Goal: Task Accomplishment & Management: Manage account settings

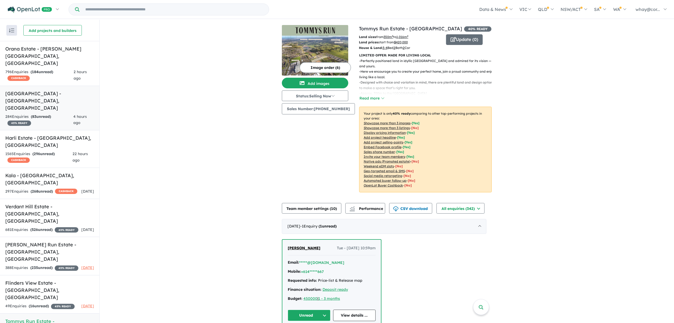
click at [35, 114] on span "83" at bounding box center [34, 116] width 4 height 5
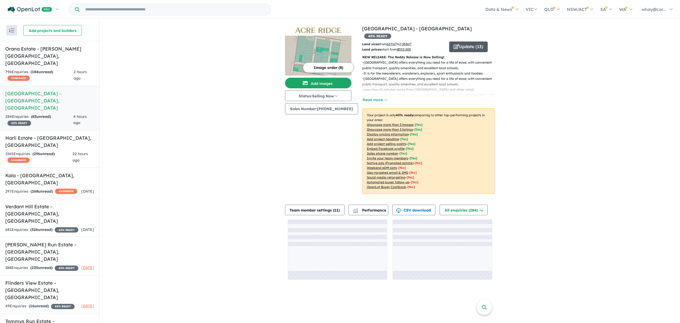
click at [468, 41] on button "Update ( 13 )" at bounding box center [468, 46] width 39 height 11
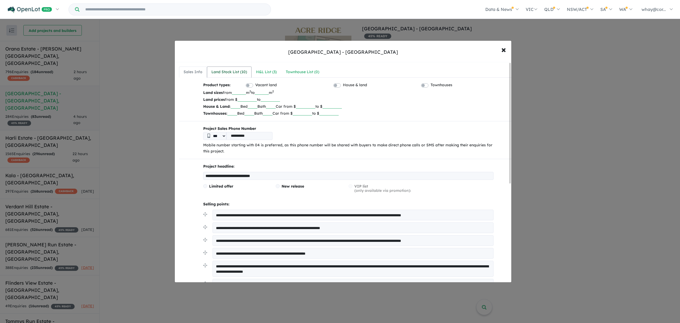
click at [241, 73] on div "Land Stock List ( 10 )" at bounding box center [230, 72] width 36 height 6
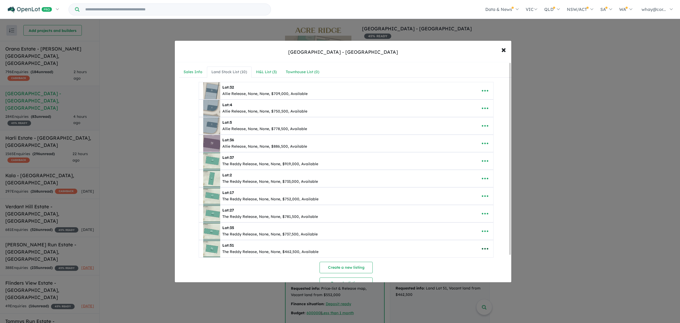
click at [485, 251] on icon "button" at bounding box center [485, 249] width 8 height 8
click at [476, 228] on link "Remove" at bounding box center [473, 224] width 39 height 12
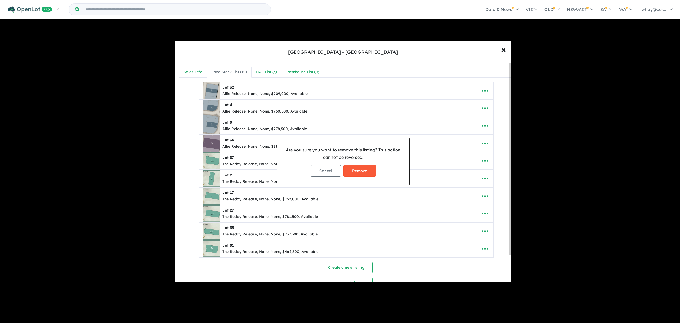
click at [358, 169] on button "Remove" at bounding box center [360, 170] width 32 height 11
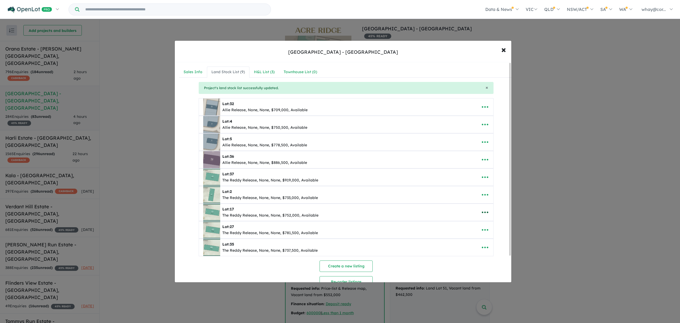
click at [484, 213] on icon "button" at bounding box center [485, 212] width 6 height 2
click at [482, 244] on link "Remove" at bounding box center [473, 238] width 39 height 12
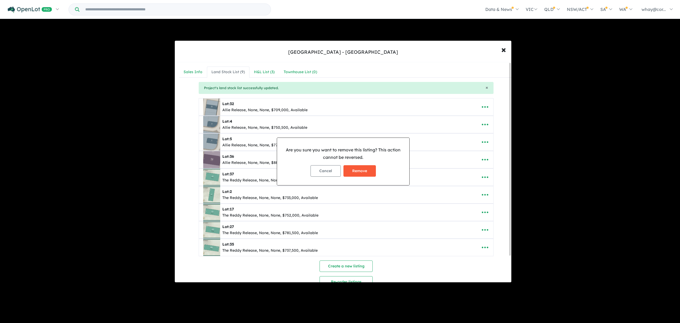
click at [371, 174] on button "Remove" at bounding box center [360, 170] width 32 height 11
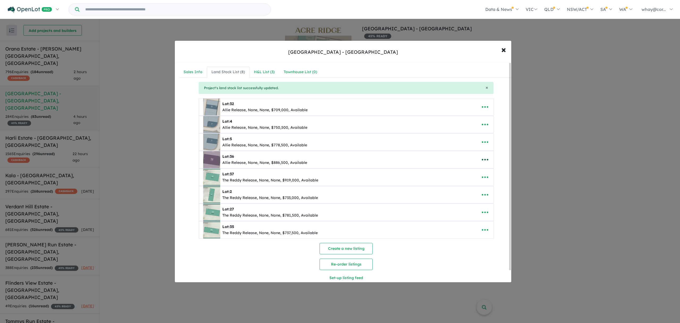
click at [484, 160] on icon "button" at bounding box center [485, 159] width 8 height 8
click at [475, 187] on link "Remove" at bounding box center [473, 185] width 39 height 12
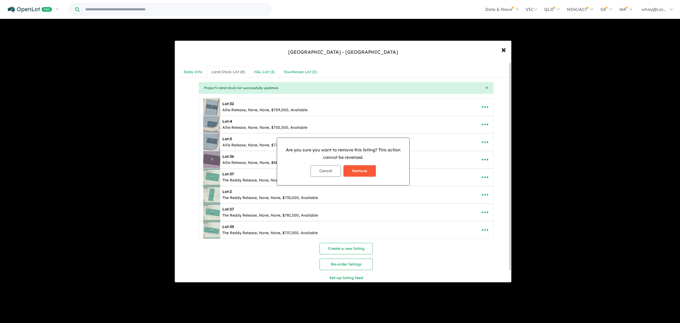
click at [355, 171] on button "Remove" at bounding box center [360, 170] width 32 height 11
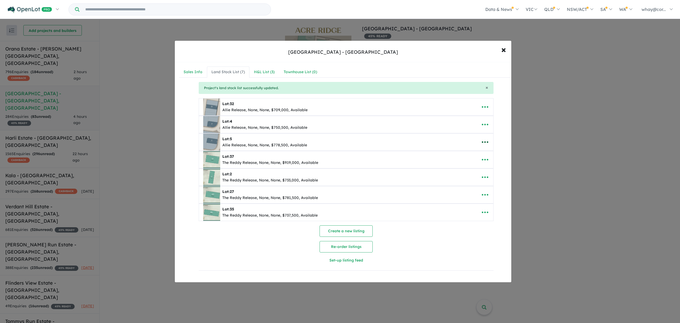
click at [483, 146] on icon "button" at bounding box center [485, 142] width 8 height 8
click at [460, 165] on link "Remove" at bounding box center [473, 168] width 39 height 12
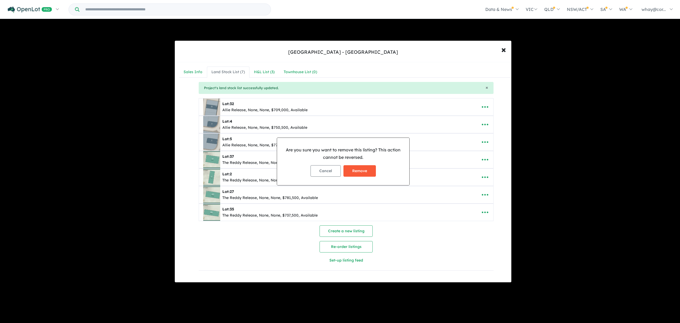
click at [362, 169] on button "Remove" at bounding box center [360, 170] width 32 height 11
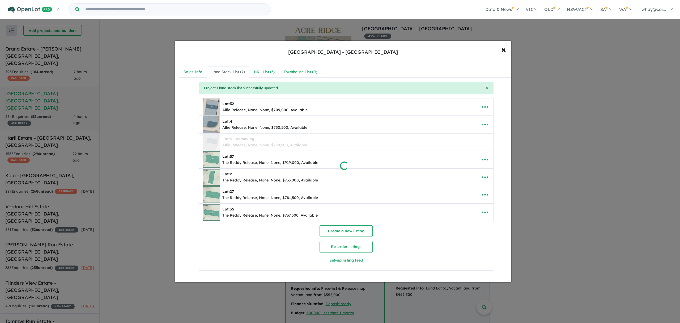
click at [484, 125] on div at bounding box center [340, 161] width 680 height 323
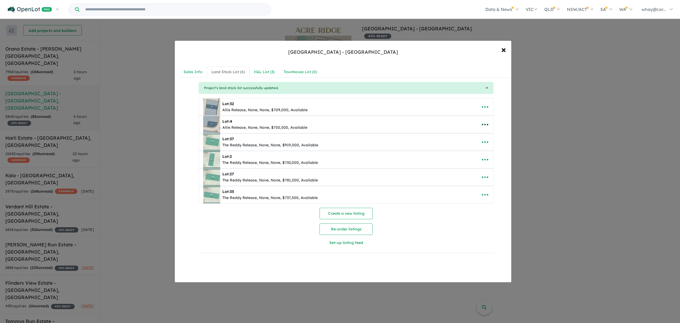
click at [489, 123] on button "button" at bounding box center [485, 124] width 16 height 12
click at [467, 148] on link "Remove" at bounding box center [473, 150] width 39 height 12
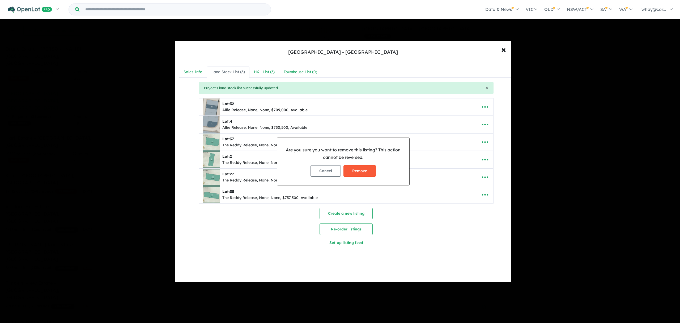
click at [353, 167] on button "Remove" at bounding box center [360, 170] width 32 height 11
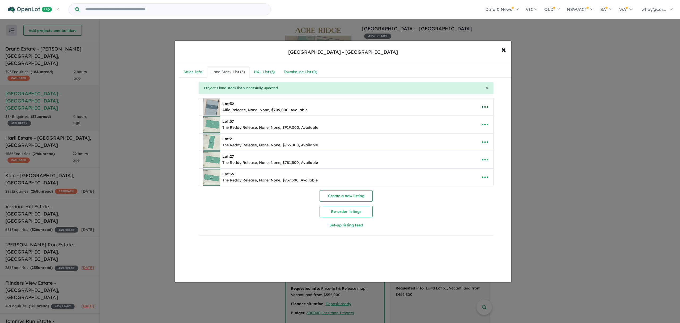
click at [482, 106] on icon "button" at bounding box center [485, 107] width 8 height 8
click at [466, 130] on link "Remove" at bounding box center [473, 133] width 39 height 12
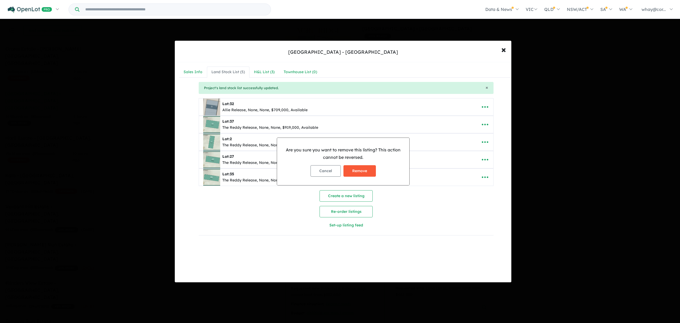
click at [365, 170] on button "Remove" at bounding box center [360, 170] width 32 height 11
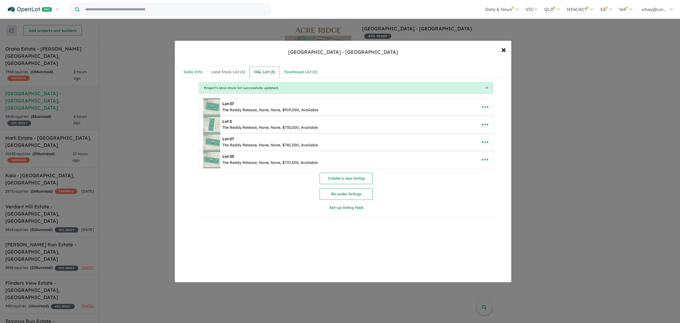
click at [260, 71] on div "H&L List ( 3 )" at bounding box center [264, 72] width 21 height 6
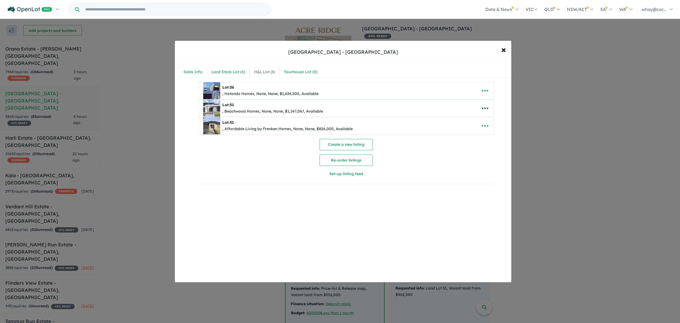
click at [484, 107] on icon "button" at bounding box center [485, 108] width 8 height 8
click at [468, 136] on link "Remove" at bounding box center [473, 134] width 39 height 12
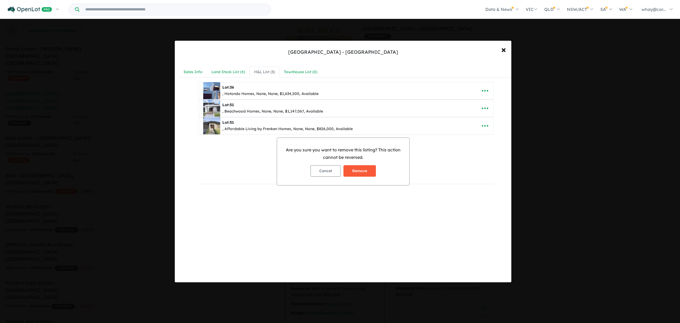
click at [351, 173] on button "Remove" at bounding box center [360, 170] width 32 height 11
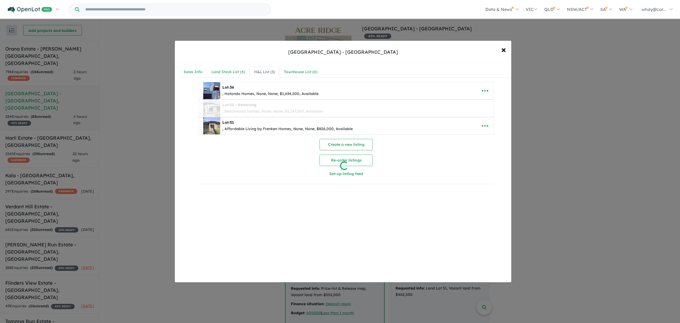
click at [486, 125] on div at bounding box center [340, 161] width 680 height 323
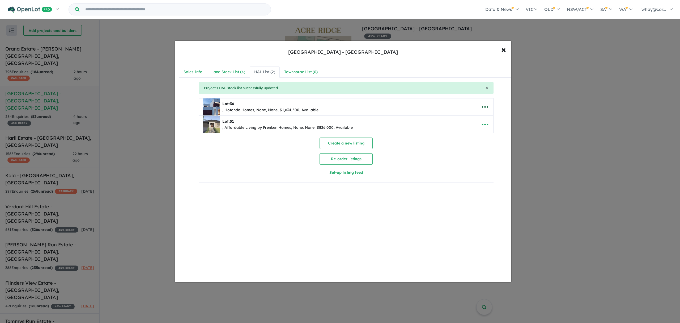
click at [482, 108] on icon "button" at bounding box center [485, 107] width 8 height 8
click at [475, 134] on link "Remove" at bounding box center [473, 133] width 39 height 12
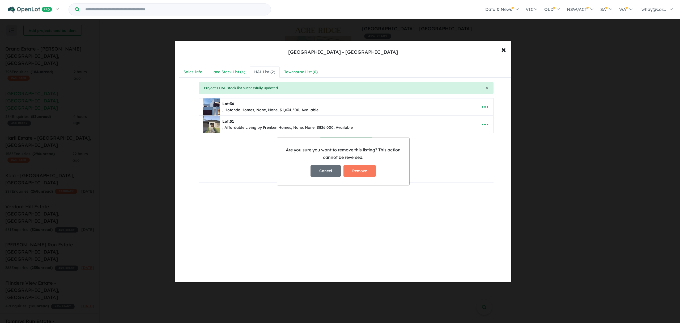
click at [339, 174] on button "Cancel" at bounding box center [326, 170] width 30 height 11
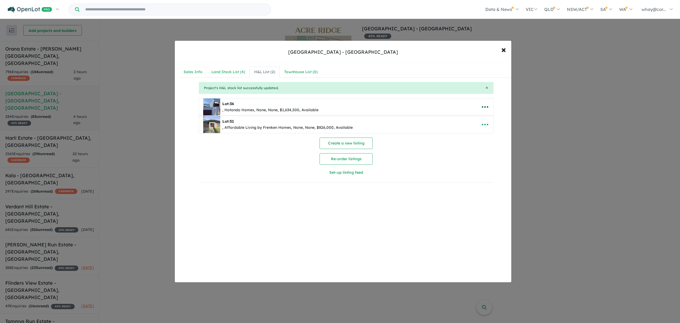
click at [489, 105] on button "button" at bounding box center [485, 107] width 16 height 12
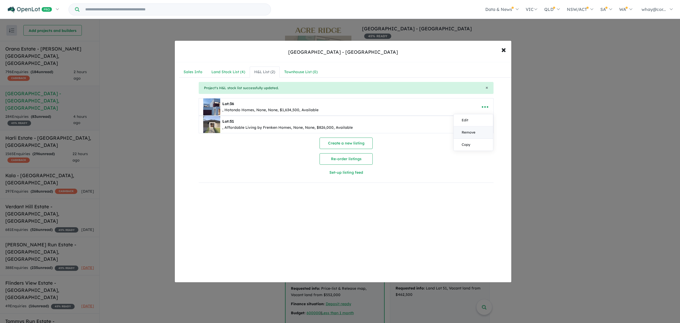
click at [472, 133] on link "Remove" at bounding box center [473, 133] width 39 height 12
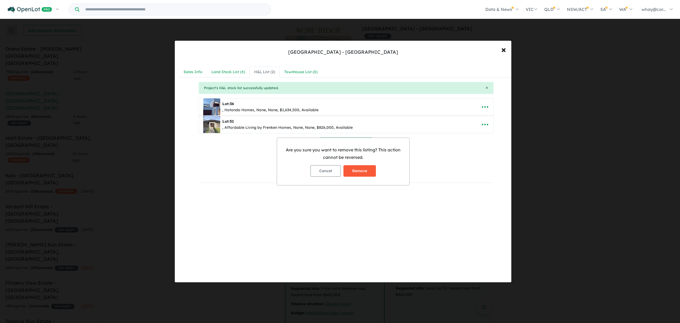
click at [368, 172] on button "Remove" at bounding box center [360, 170] width 32 height 11
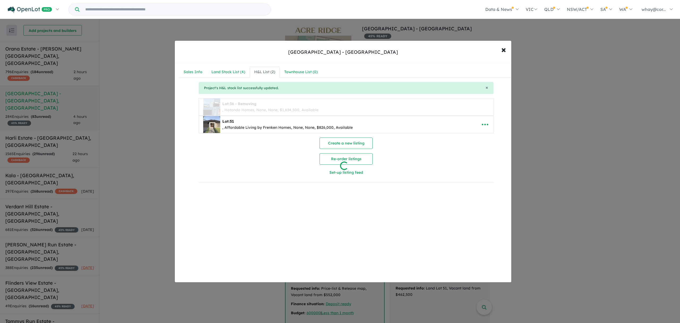
click at [482, 128] on div at bounding box center [340, 161] width 680 height 323
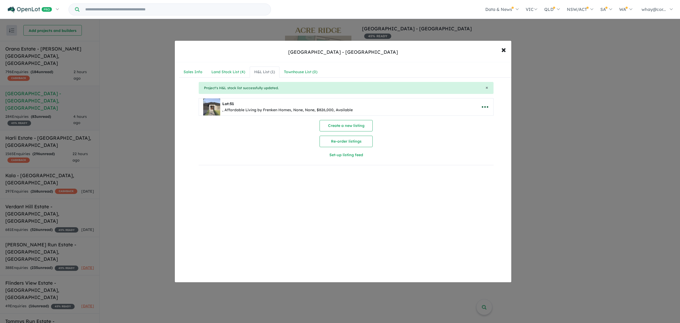
click at [487, 106] on icon "button" at bounding box center [485, 107] width 8 height 8
click at [477, 130] on link "Remove" at bounding box center [473, 133] width 39 height 12
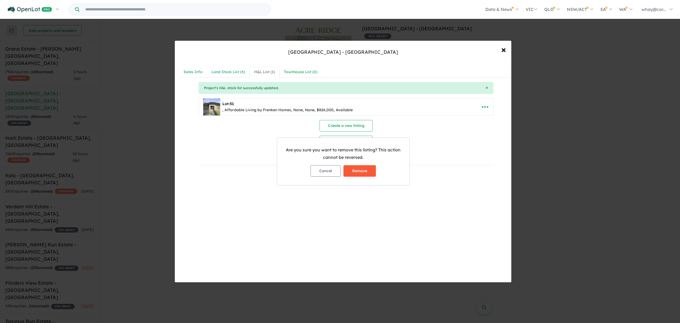
click at [356, 175] on button "Remove" at bounding box center [360, 170] width 32 height 11
